Goal: Information Seeking & Learning: Learn about a topic

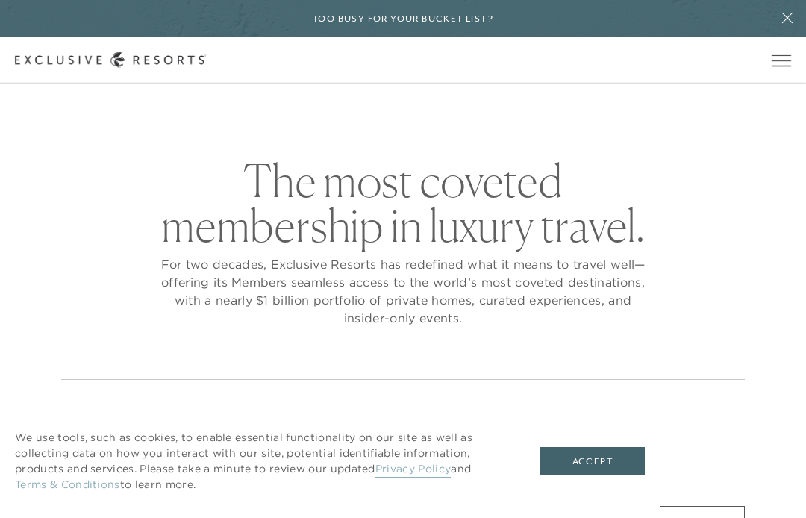
checkbox input "false"
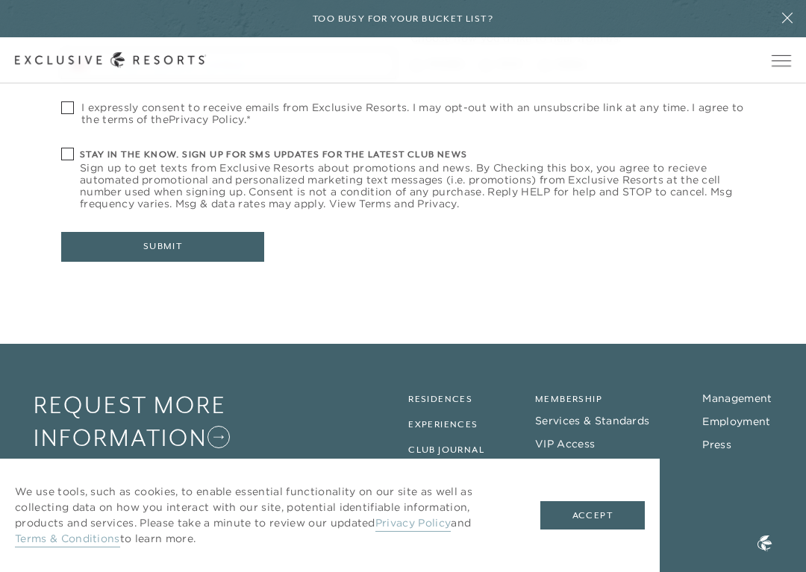
scroll to position [668, 0]
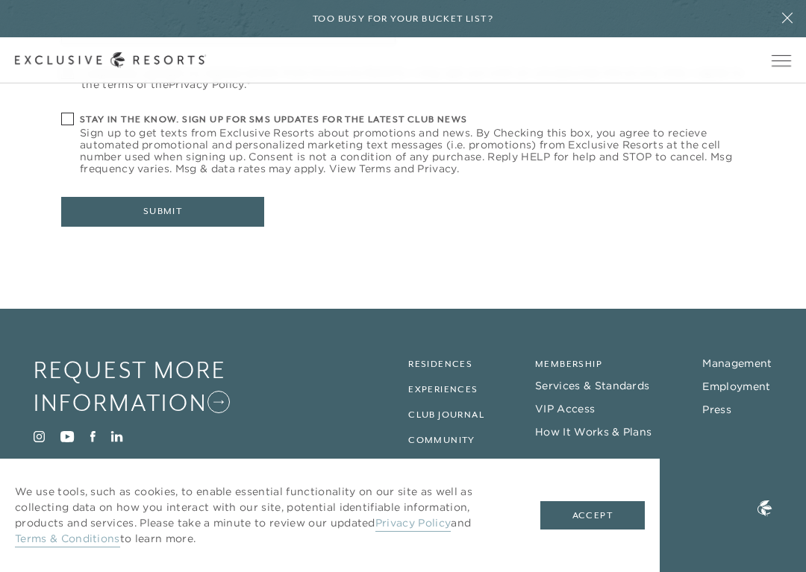
click at [458, 366] on link "Residences" at bounding box center [440, 364] width 64 height 10
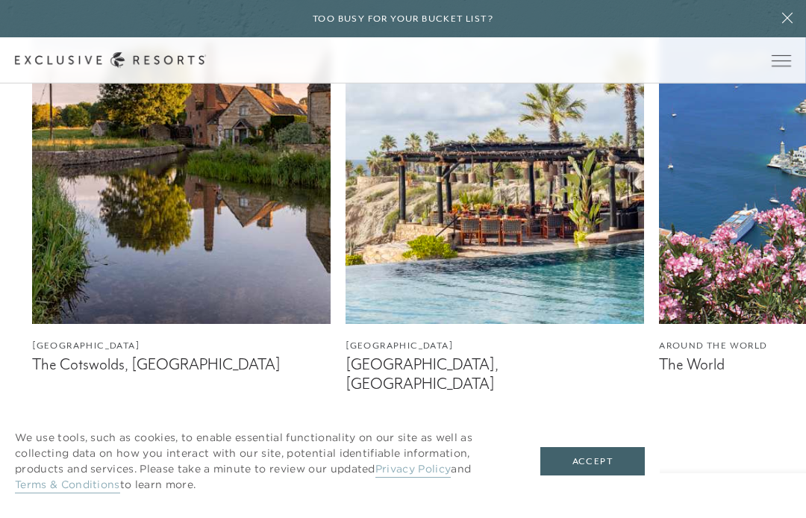
scroll to position [905, 0]
click at [153, 372] on figcaption "The Cotswolds, [GEOGRAPHIC_DATA]" at bounding box center [181, 365] width 299 height 19
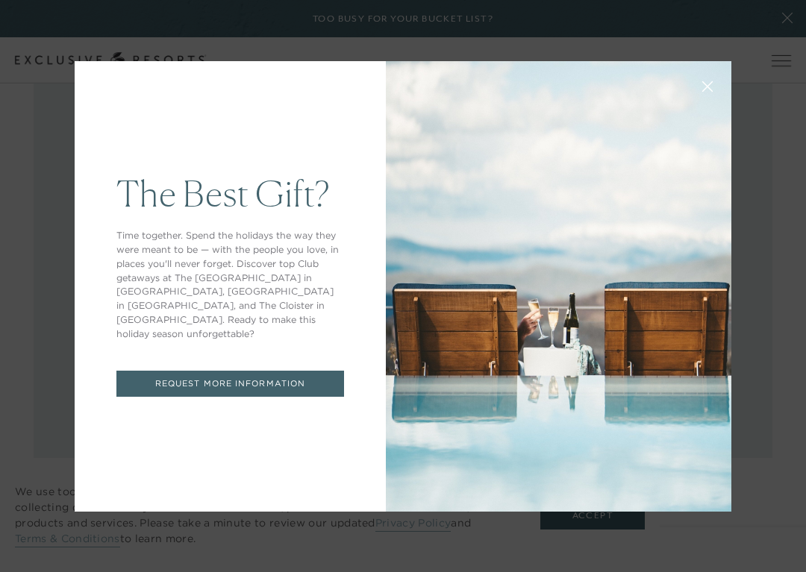
click at [54, 194] on div "The Best Gift? Time together. Spend the holidays the way they were meant to be …" at bounding box center [403, 286] width 806 height 572
click at [437, 517] on div "The Best Gift? Time together. Spend the holidays the way they were meant to be …" at bounding box center [403, 286] width 806 height 572
click at [709, 217] on div at bounding box center [559, 286] width 346 height 451
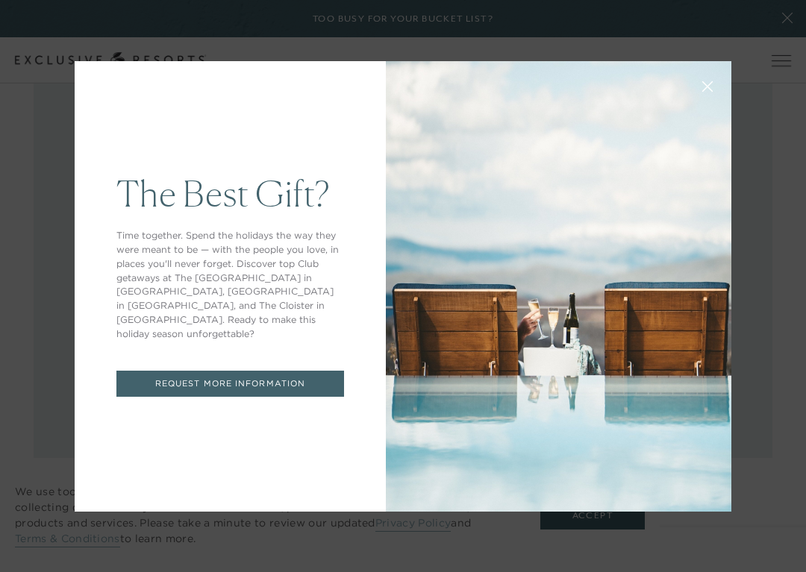
click at [740, 177] on div "The Best Gift? Time together. Spend the holidays the way they were meant to be …" at bounding box center [403, 286] width 806 height 572
click at [734, 180] on div "The Best Gift? Time together. Spend the holidays the way they were meant to be …" at bounding box center [403, 286] width 806 height 572
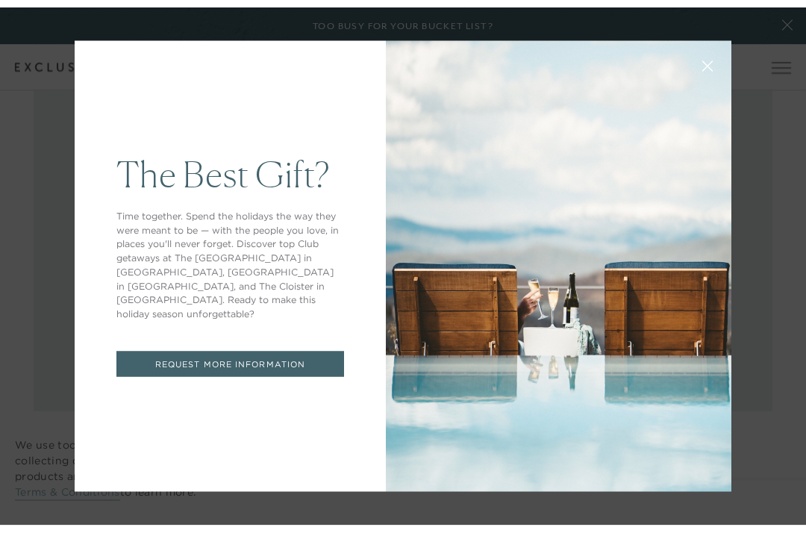
scroll to position [674, 0]
